Goal: Task Accomplishment & Management: Complete application form

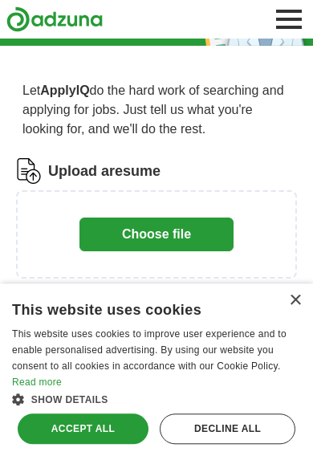
scroll to position [70, 0]
click at [197, 233] on button "Choose file" at bounding box center [156, 234] width 154 height 34
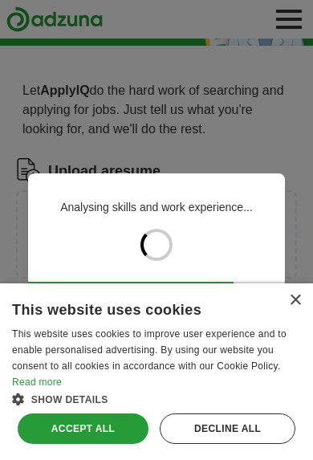
click at [268, 444] on div "Decline all" at bounding box center [228, 428] width 136 height 30
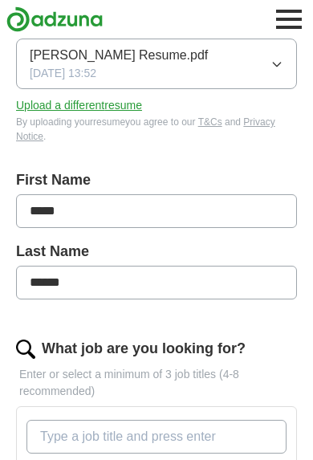
scroll to position [226, 0]
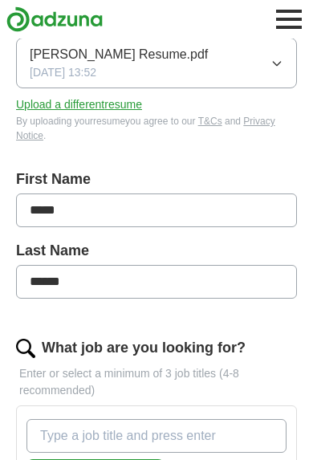
click at [236, 429] on input "What job are you looking for?" at bounding box center [156, 436] width 260 height 34
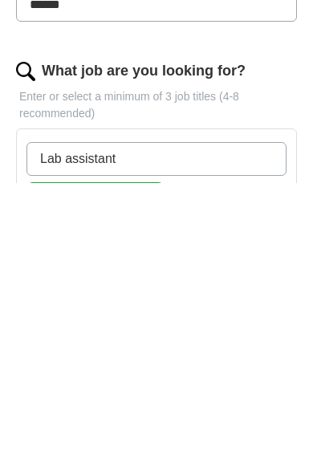
type input "Lab assistant"
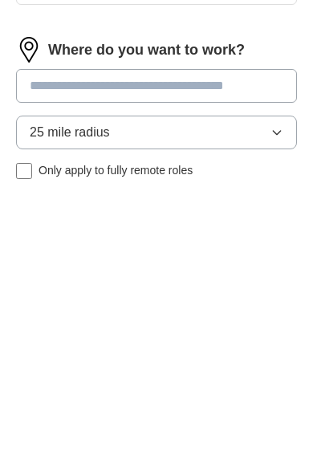
scroll to position [447, 0]
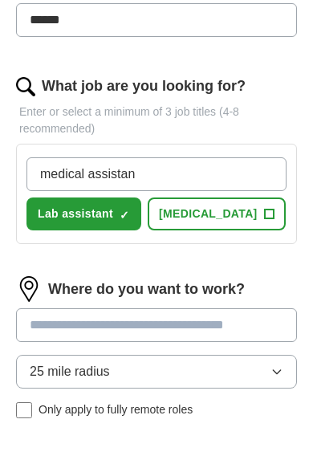
type input "medical assistant"
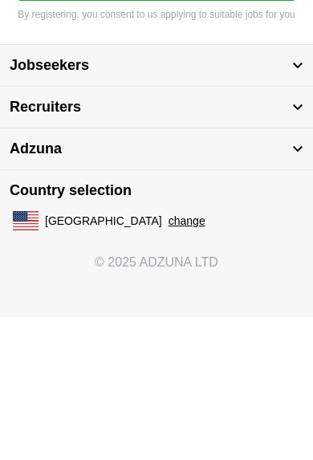
scroll to position [945, 0]
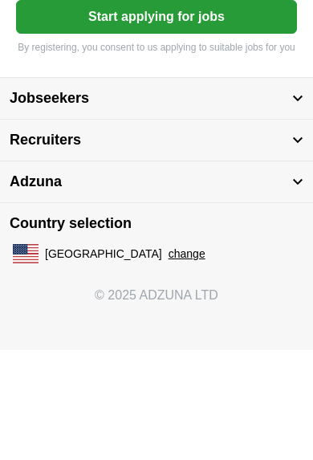
click at [303, 188] on div "Jobseekers Browse jobs Blog ValueMyResume ApplyIQ AI Tools Recruiters Post a job" at bounding box center [156, 292] width 313 height 208
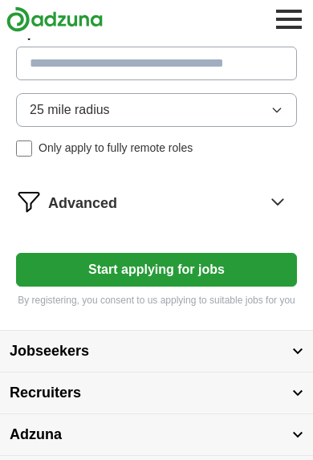
click at [193, 262] on button "Start applying for jobs" at bounding box center [156, 270] width 281 height 34
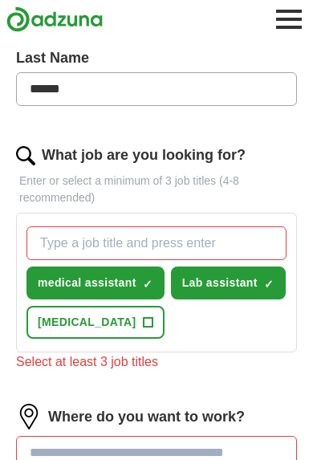
scroll to position [420, 0]
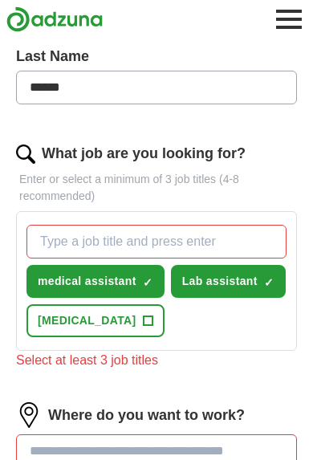
click at [143, 319] on span "+" at bounding box center [148, 321] width 10 height 13
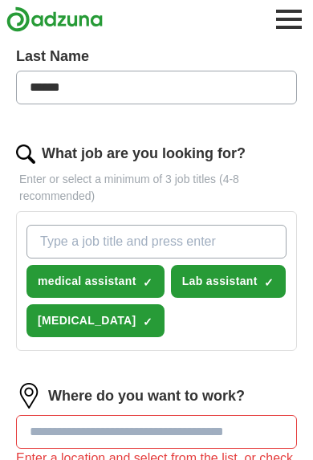
click at [255, 419] on input at bounding box center [156, 432] width 281 height 34
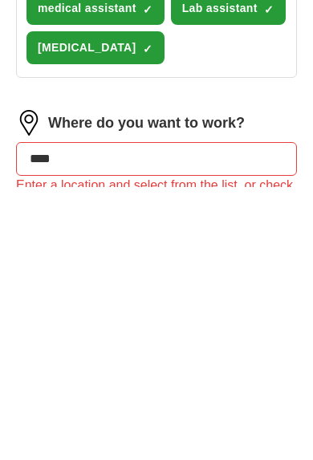
type input "*****"
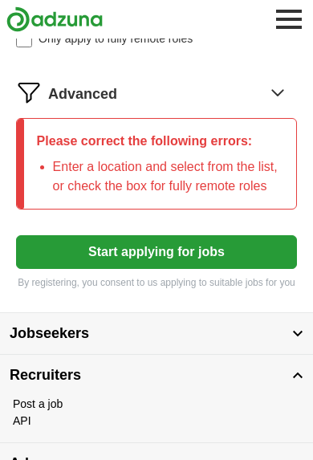
scroll to position [984, 0]
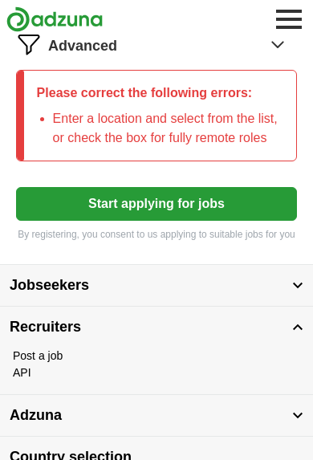
click at [201, 199] on button "Start applying for jobs" at bounding box center [156, 204] width 281 height 34
click at [205, 196] on button "Start applying for jobs" at bounding box center [156, 204] width 281 height 34
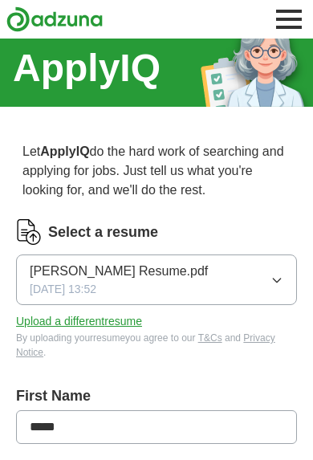
scroll to position [9, 0]
